Goal: Task Accomplishment & Management: Use online tool/utility

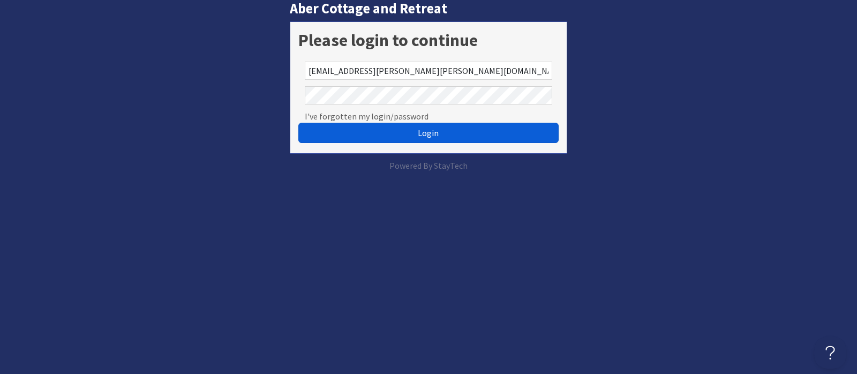
click at [418, 131] on button "Login" at bounding box center [428, 133] width 260 height 20
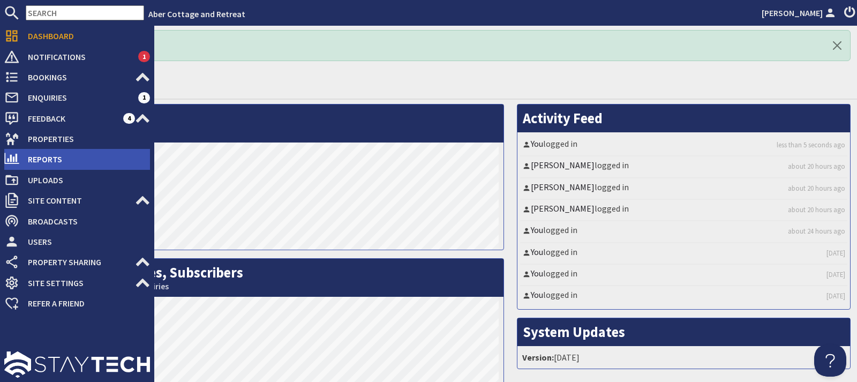
click at [43, 149] on li "Reports" at bounding box center [77, 159] width 146 height 20
click at [49, 159] on span "Reports" at bounding box center [84, 158] width 131 height 17
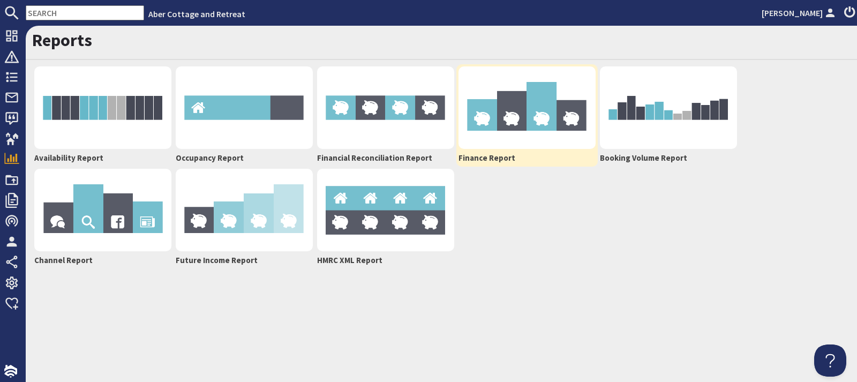
click at [517, 122] on img at bounding box center [526, 107] width 137 height 82
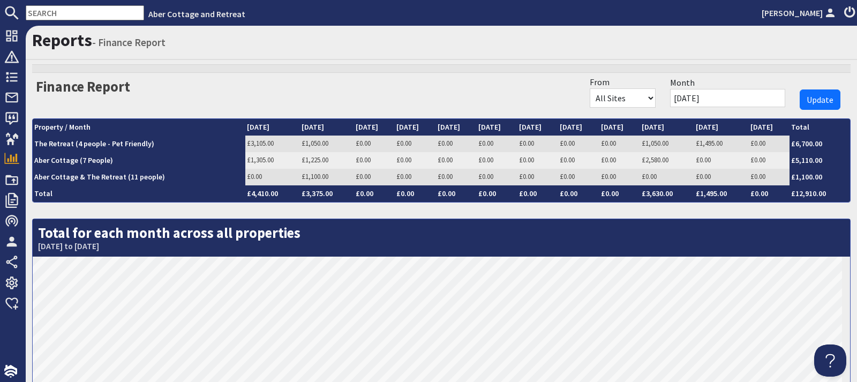
click at [695, 98] on input "[DATE]" at bounding box center [727, 98] width 115 height 18
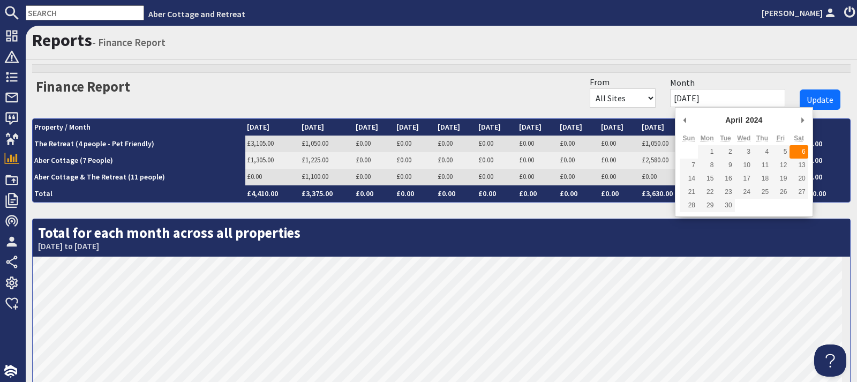
type input "[DATE]"
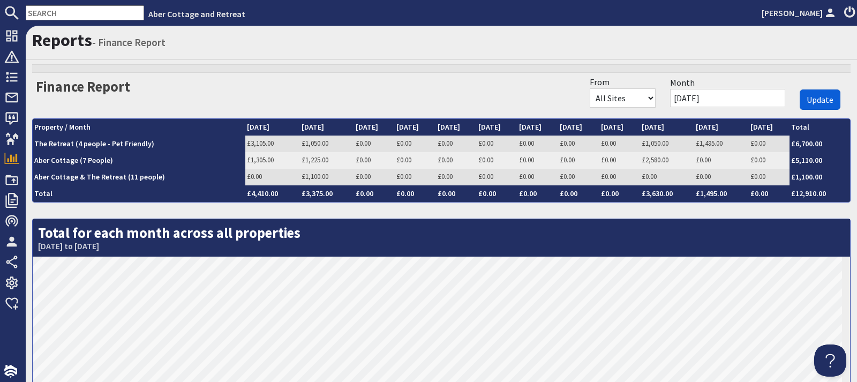
click at [806, 96] on span "Update" at bounding box center [819, 99] width 27 height 11
